Goal: Check status: Check status

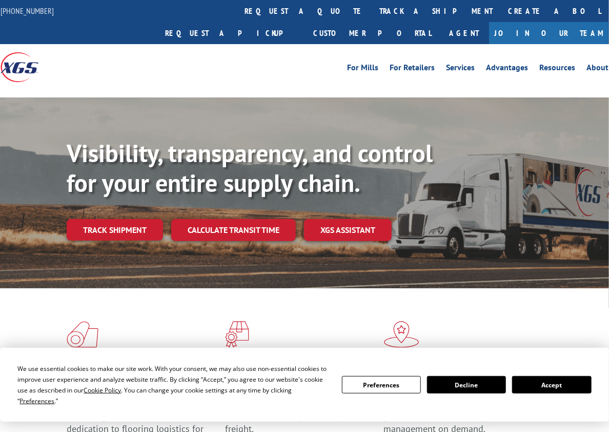
click at [115, 219] on link "Track shipment" at bounding box center [115, 230] width 96 height 22
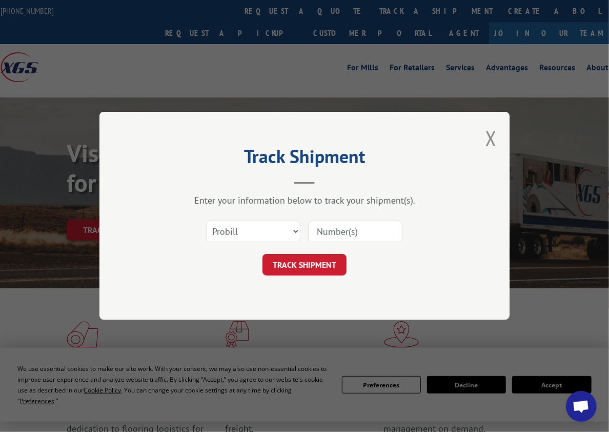
click at [329, 231] on input at bounding box center [355, 232] width 94 height 22
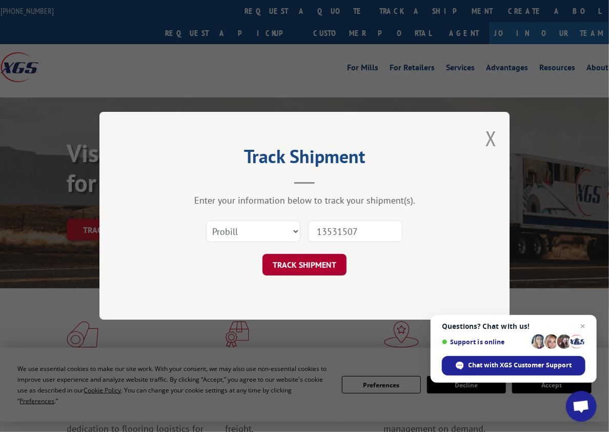
type input "13531507"
click at [322, 266] on button "TRACK SHIPMENT" at bounding box center [305, 265] width 84 height 22
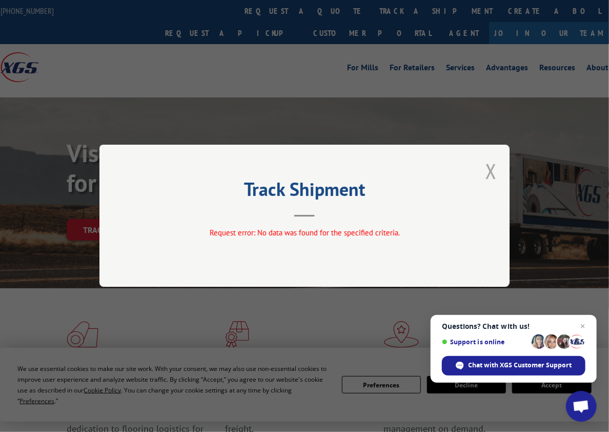
click at [491, 170] on button "Close modal" at bounding box center [491, 170] width 11 height 27
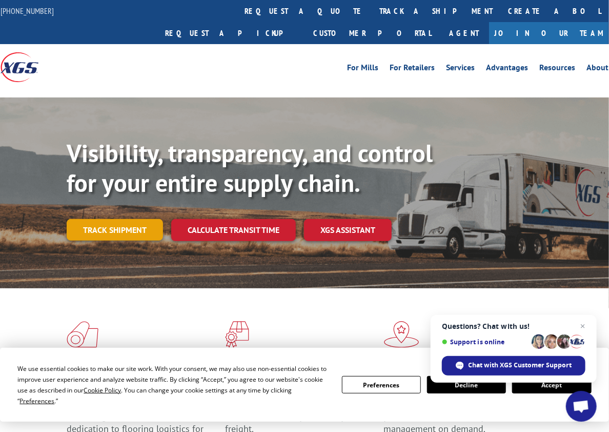
click at [105, 219] on link "Track shipment" at bounding box center [115, 230] width 96 height 22
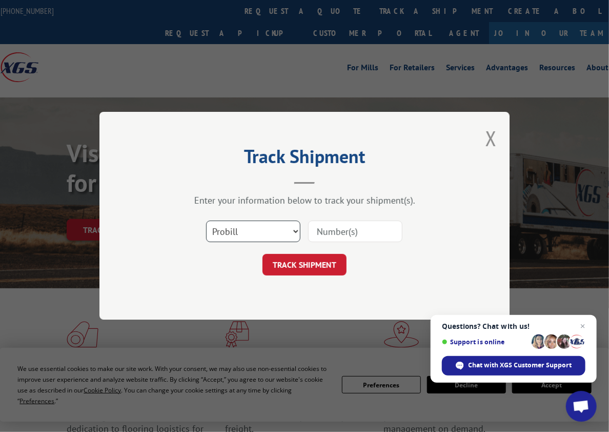
drag, startPoint x: 294, startPoint y: 231, endPoint x: 289, endPoint y: 233, distance: 5.5
click at [294, 231] on select "Select category... Probill BOL PO" at bounding box center [253, 232] width 94 height 22
select select "bol"
click at [206, 221] on select "Select category... Probill BOL PO" at bounding box center [253, 232] width 94 height 22
click at [339, 236] on input at bounding box center [355, 232] width 94 height 22
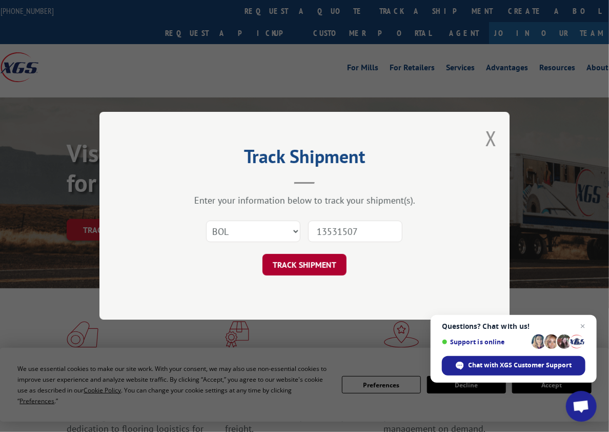
type input "13531507"
click at [325, 268] on button "TRACK SHIPMENT" at bounding box center [305, 265] width 84 height 22
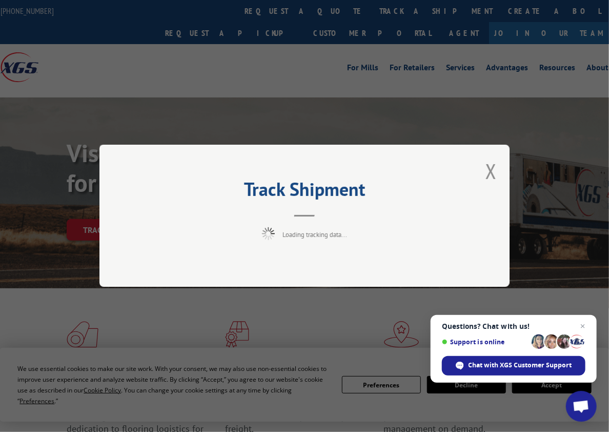
click at [443, 387] on div "Track Shipment Loading tracking data..." at bounding box center [304, 216] width 609 height 432
click at [583, 325] on span "Close chat" at bounding box center [583, 326] width 13 height 13
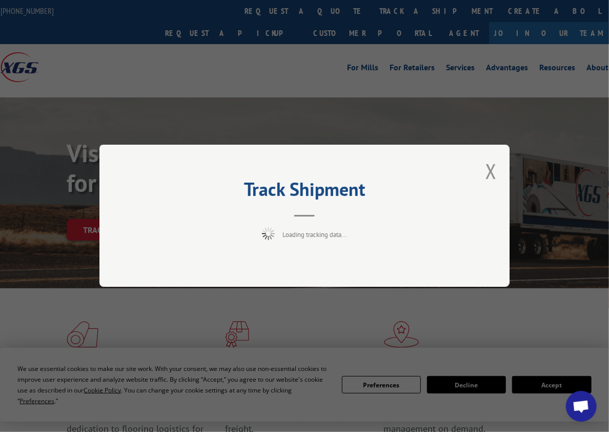
click at [476, 385] on div "Track Shipment Loading tracking data..." at bounding box center [304, 216] width 609 height 432
click at [490, 168] on button "Close modal" at bounding box center [491, 170] width 11 height 27
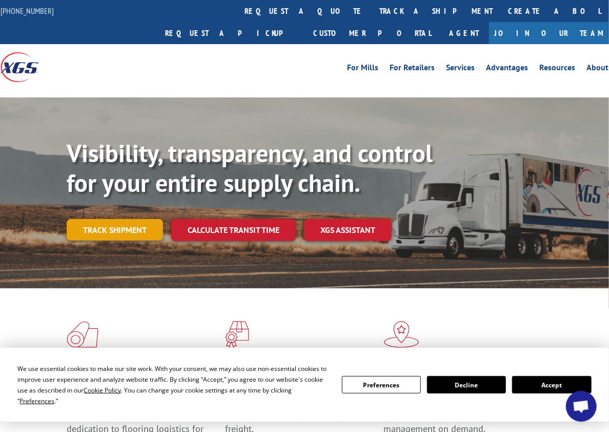
click at [103, 219] on link "Track shipment" at bounding box center [115, 230] width 96 height 22
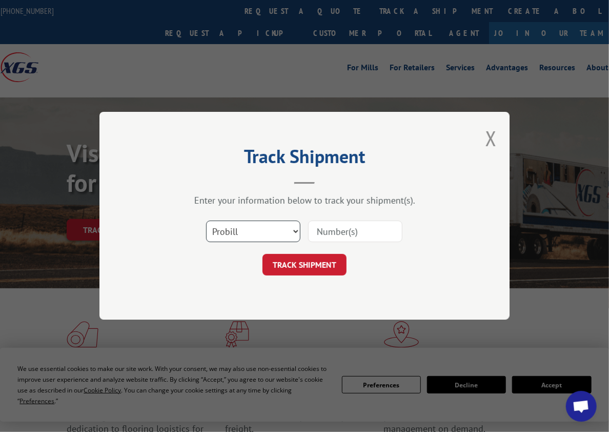
drag, startPoint x: 296, startPoint y: 231, endPoint x: 288, endPoint y: 236, distance: 9.4
click at [296, 231] on select "Select category... Probill BOL PO" at bounding box center [253, 232] width 94 height 22
select select "bol"
click at [206, 221] on select "Select category... Probill BOL PO" at bounding box center [253, 232] width 94 height 22
click at [341, 232] on input at bounding box center [355, 232] width 94 height 22
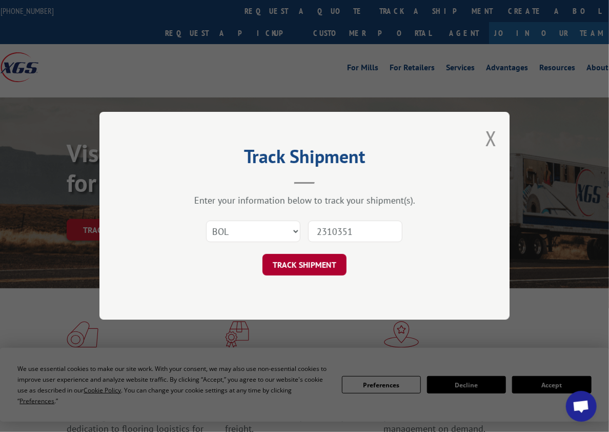
type input "2310351"
click at [321, 260] on button "TRACK SHIPMENT" at bounding box center [305, 265] width 84 height 22
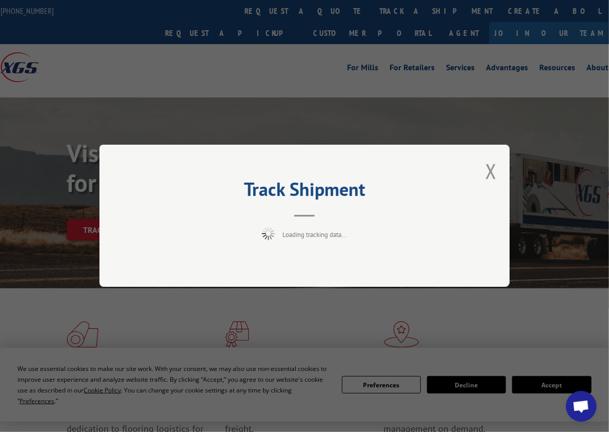
click at [465, 386] on div "Track Shipment Loading tracking data..." at bounding box center [304, 216] width 609 height 432
click at [580, 410] on span "Open chat" at bounding box center [581, 407] width 17 height 14
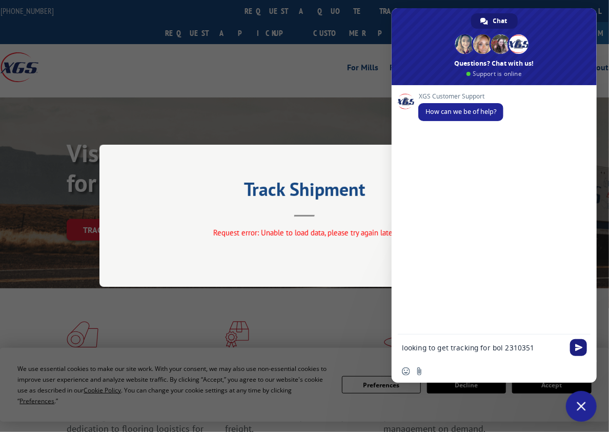
type textarea "looking to get tracking for bol 2310351"
click at [578, 348] on span "Send" at bounding box center [579, 348] width 8 height 8
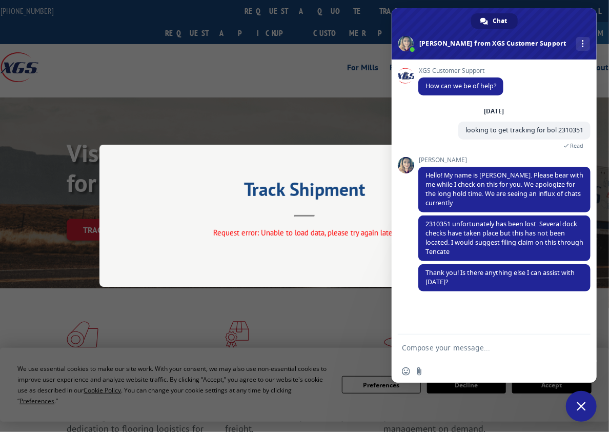
click at [423, 343] on textarea "Compose your message..." at bounding box center [483, 347] width 162 height 9
click at [415, 342] on form at bounding box center [483, 348] width 162 height 28
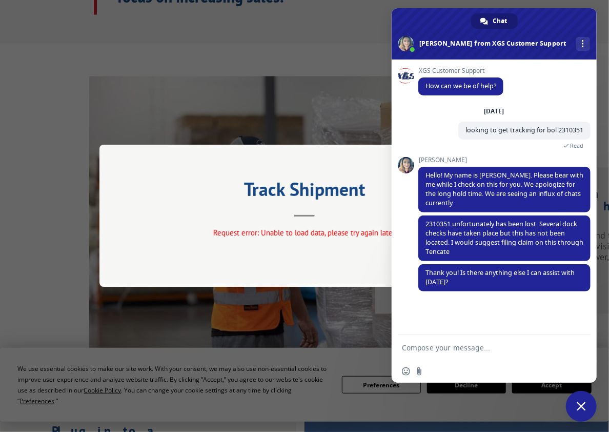
scroll to position [755, 0]
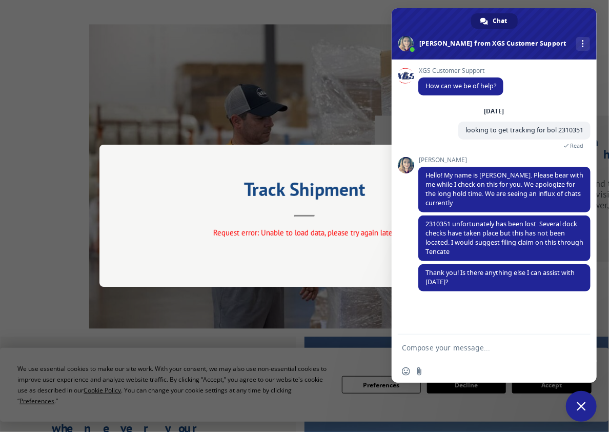
click at [413, 343] on textarea "Compose your message..." at bounding box center [483, 347] width 162 height 9
type textarea "no thank you"
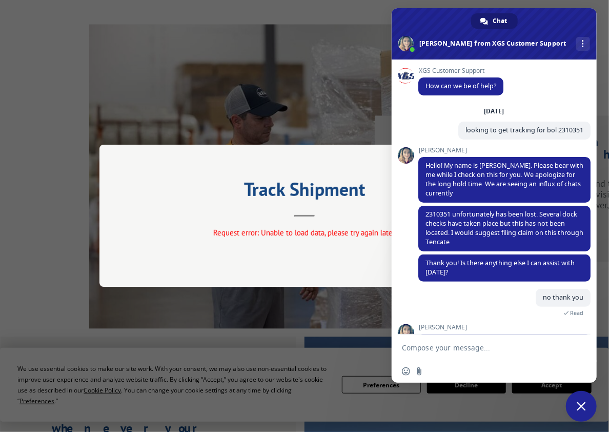
scroll to position [74, 0]
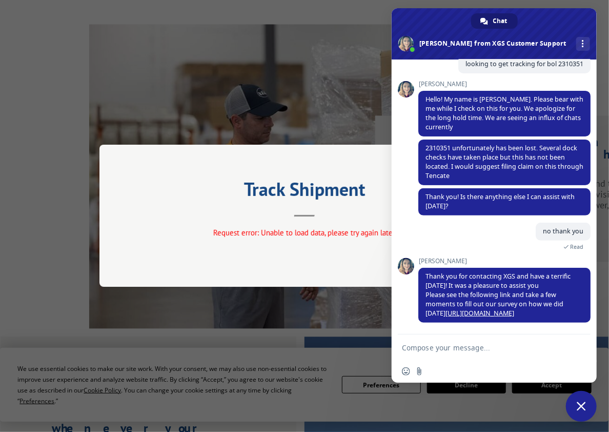
click at [226, 105] on div "Track Shipment Request error: Unable to load data, please try again later." at bounding box center [304, 216] width 609 height 432
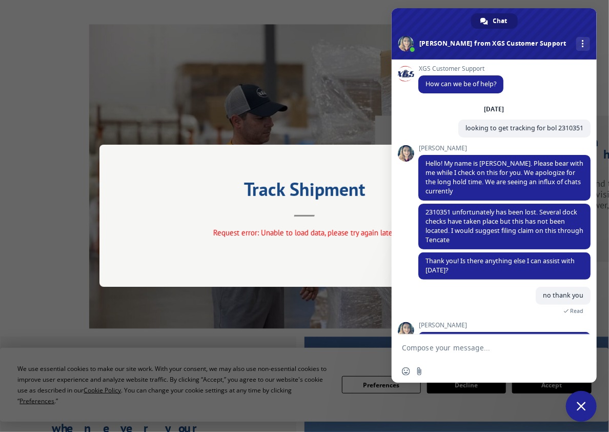
scroll to position [0, 0]
